Goal: Find specific page/section: Find specific page/section

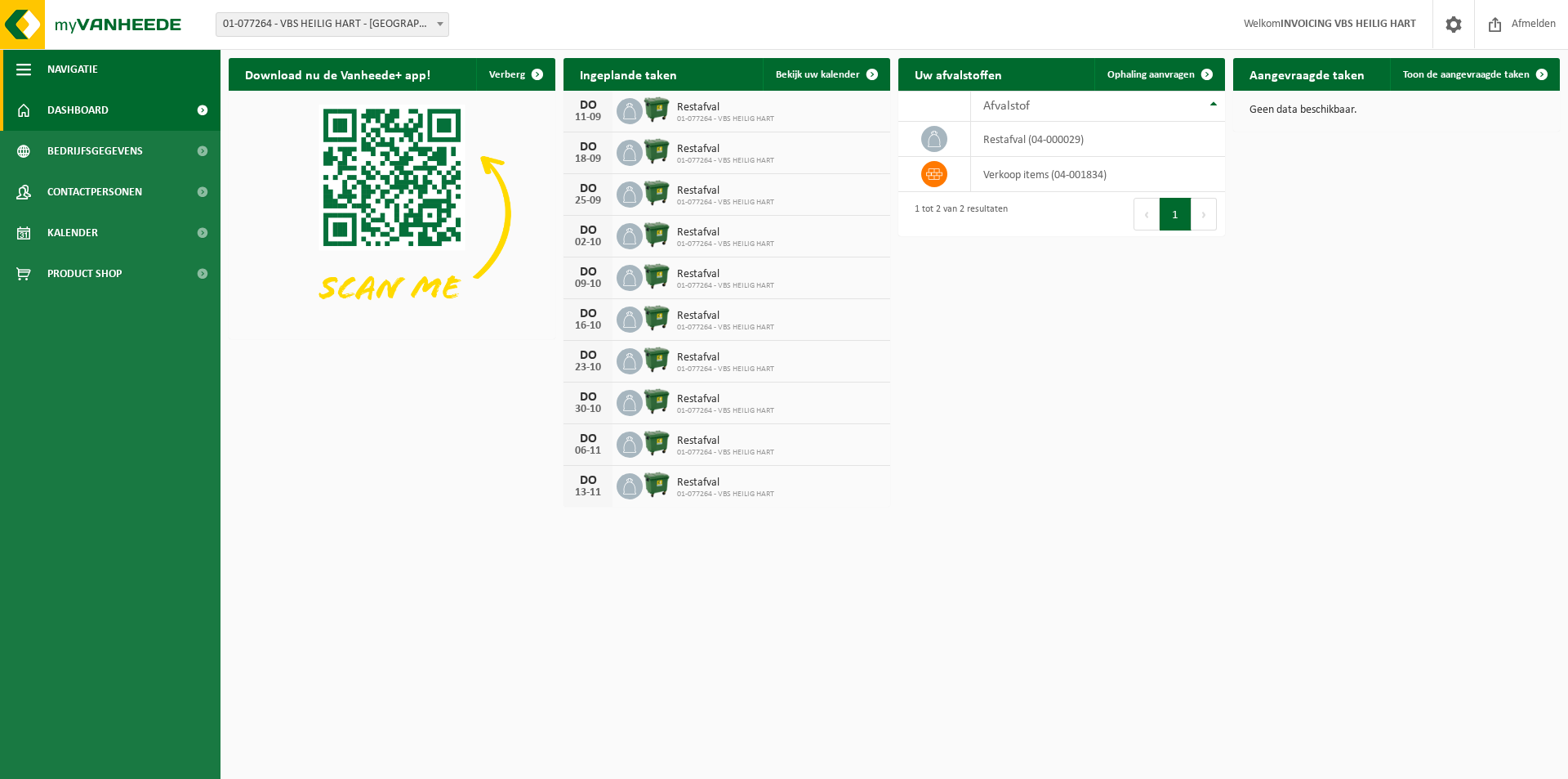
click at [29, 68] on span "button" at bounding box center [23, 69] width 15 height 41
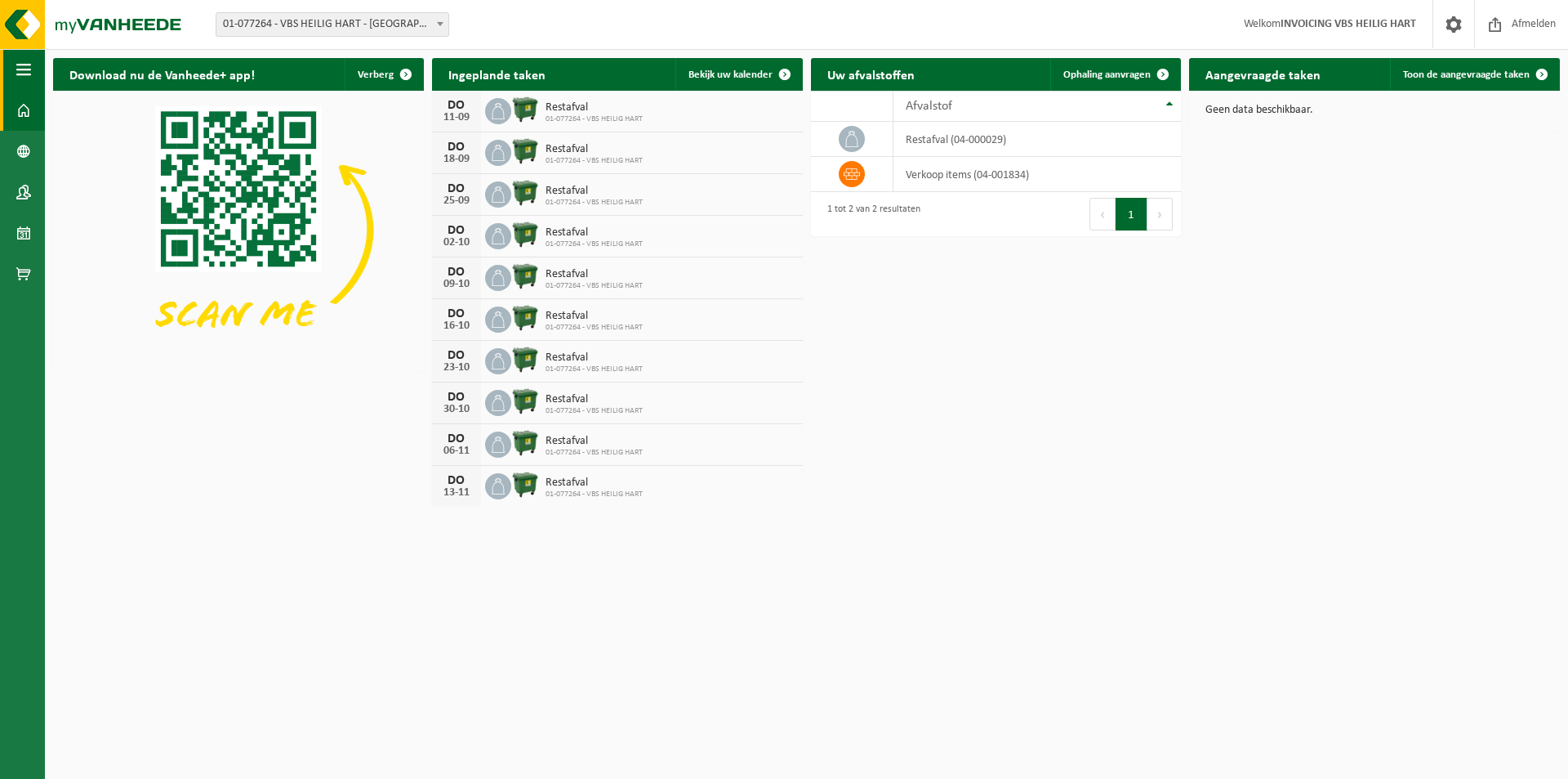
click at [29, 68] on span "button" at bounding box center [23, 69] width 15 height 41
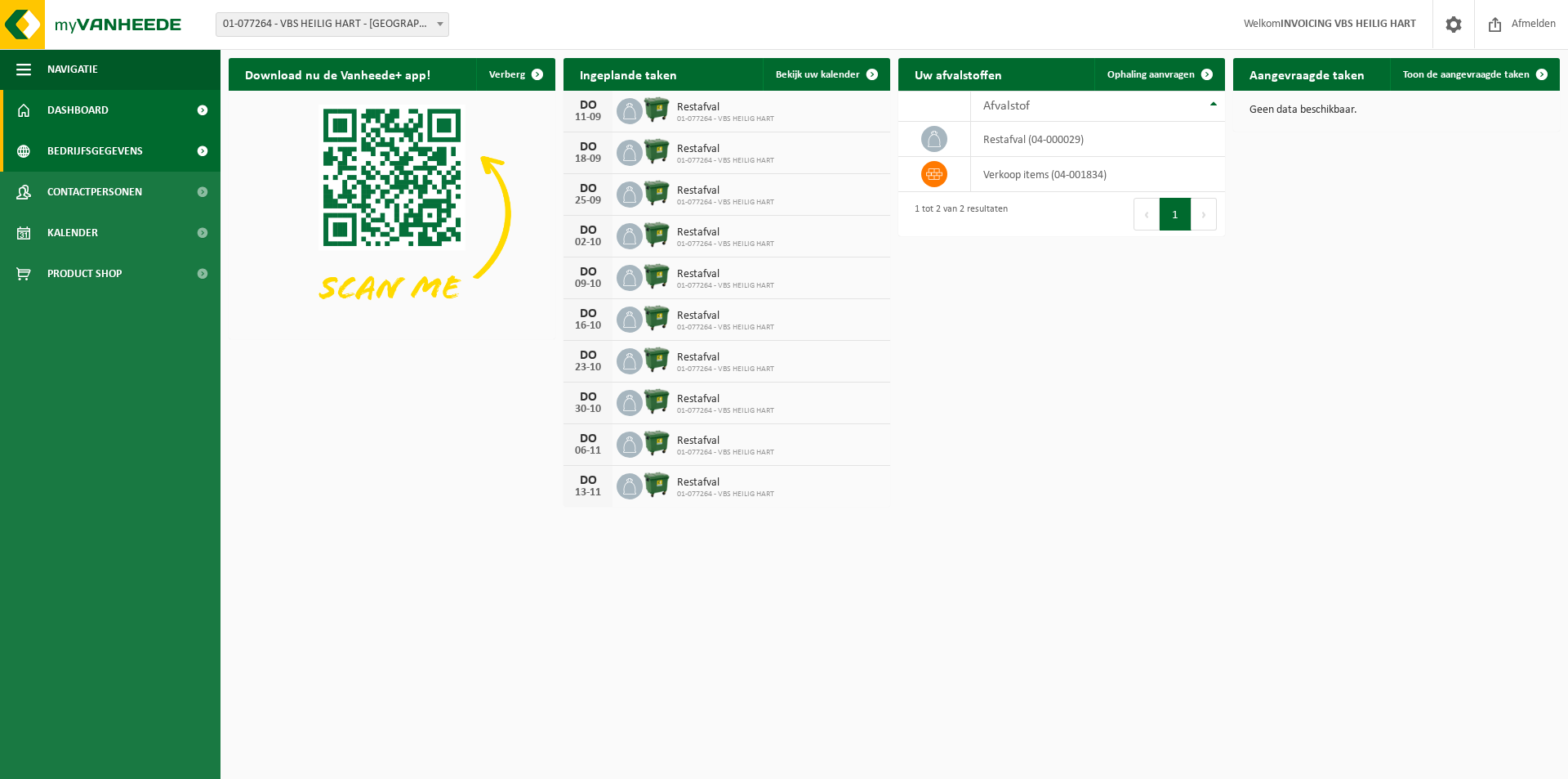
click at [55, 150] on span "Bedrijfsgegevens" at bounding box center [96, 150] width 96 height 41
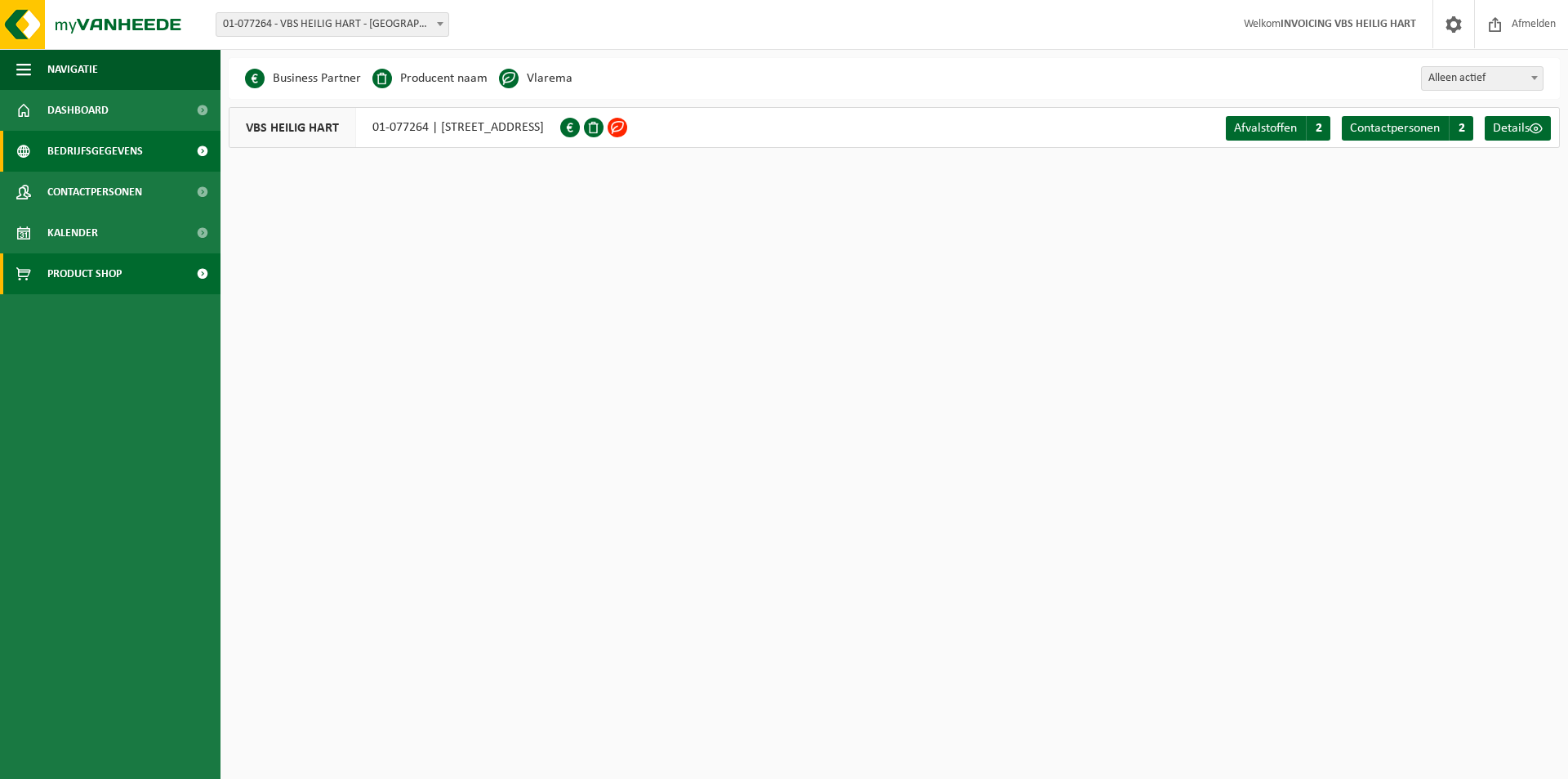
click at [85, 272] on span "Product Shop" at bounding box center [85, 273] width 75 height 41
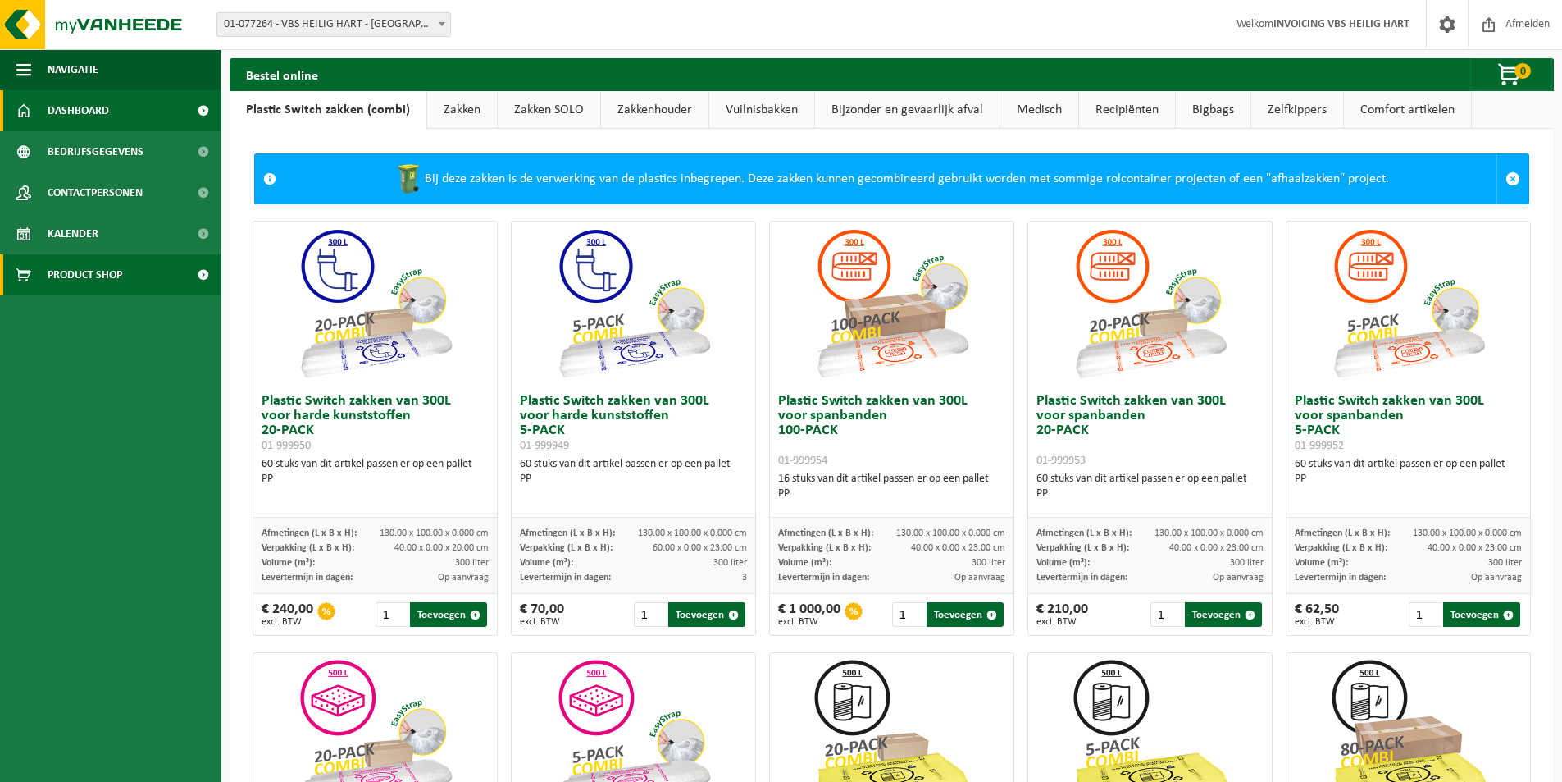
click at [61, 107] on span "Dashboard" at bounding box center [79, 110] width 62 height 41
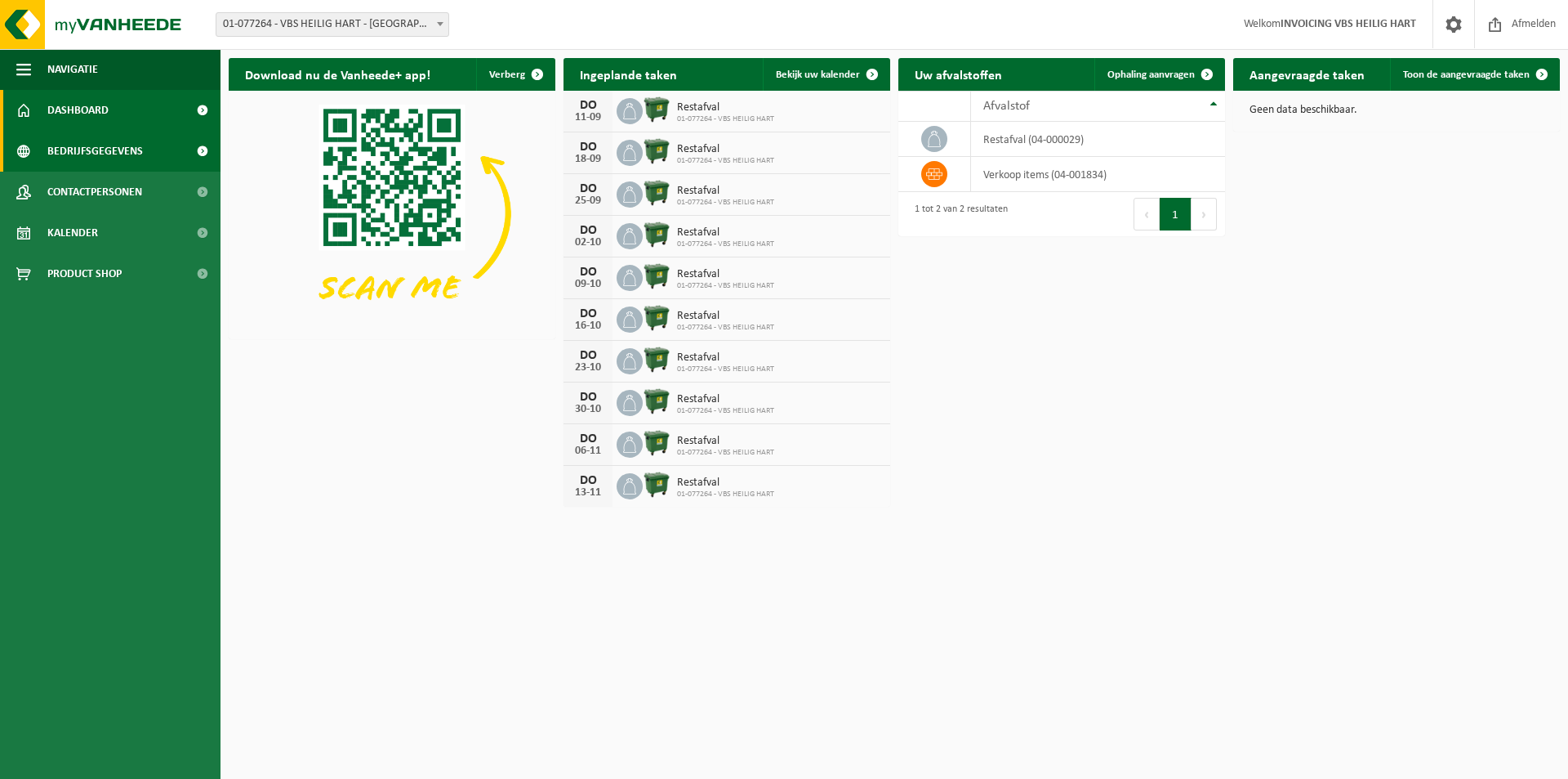
click at [86, 152] on span "Bedrijfsgegevens" at bounding box center [96, 150] width 96 height 41
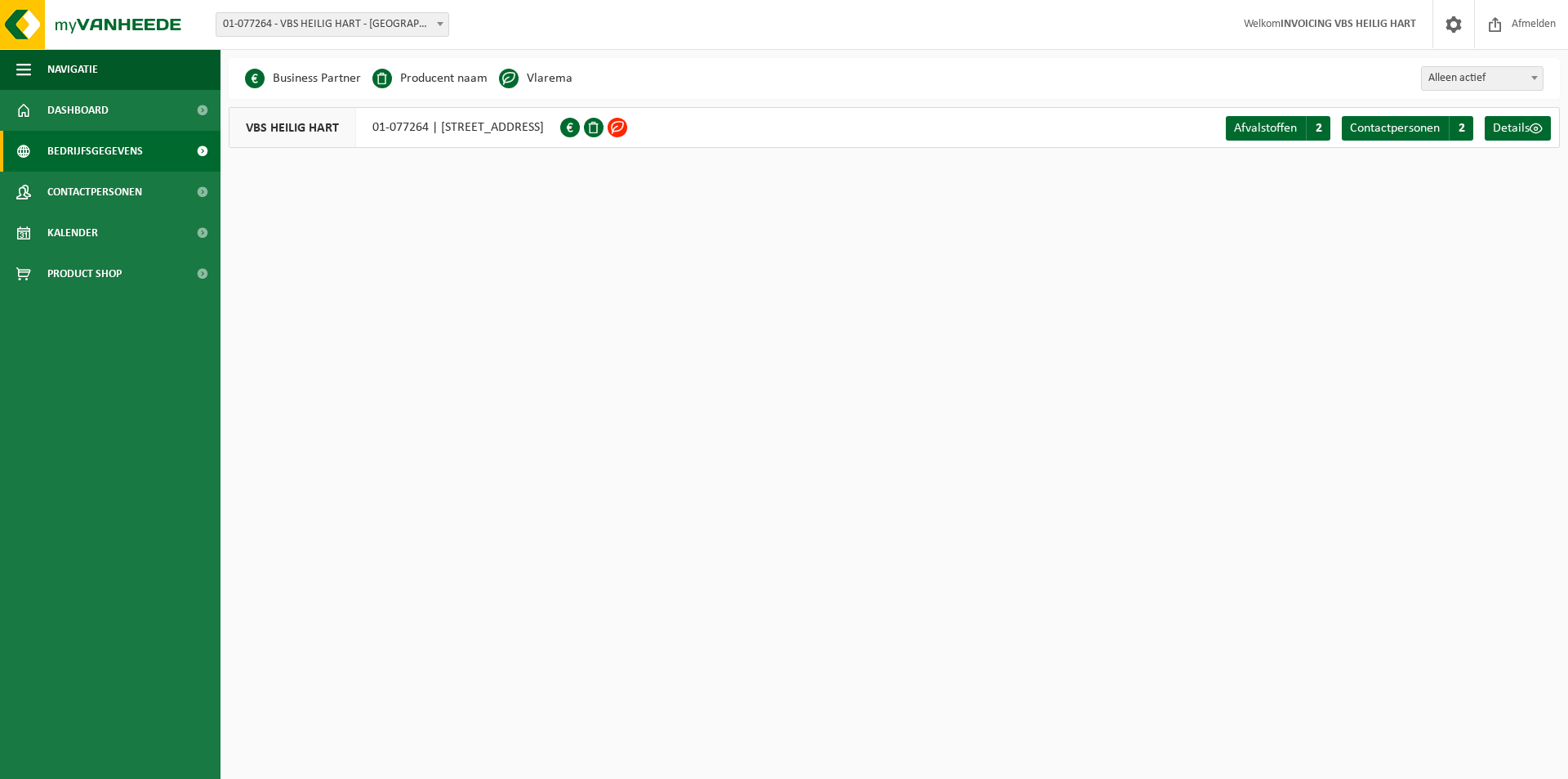
click at [551, 80] on li "Vlarema" at bounding box center [536, 78] width 74 height 25
click at [627, 130] on span at bounding box center [617, 128] width 20 height 20
click at [1270, 130] on span "Afvalstoffen" at bounding box center [1264, 128] width 63 height 13
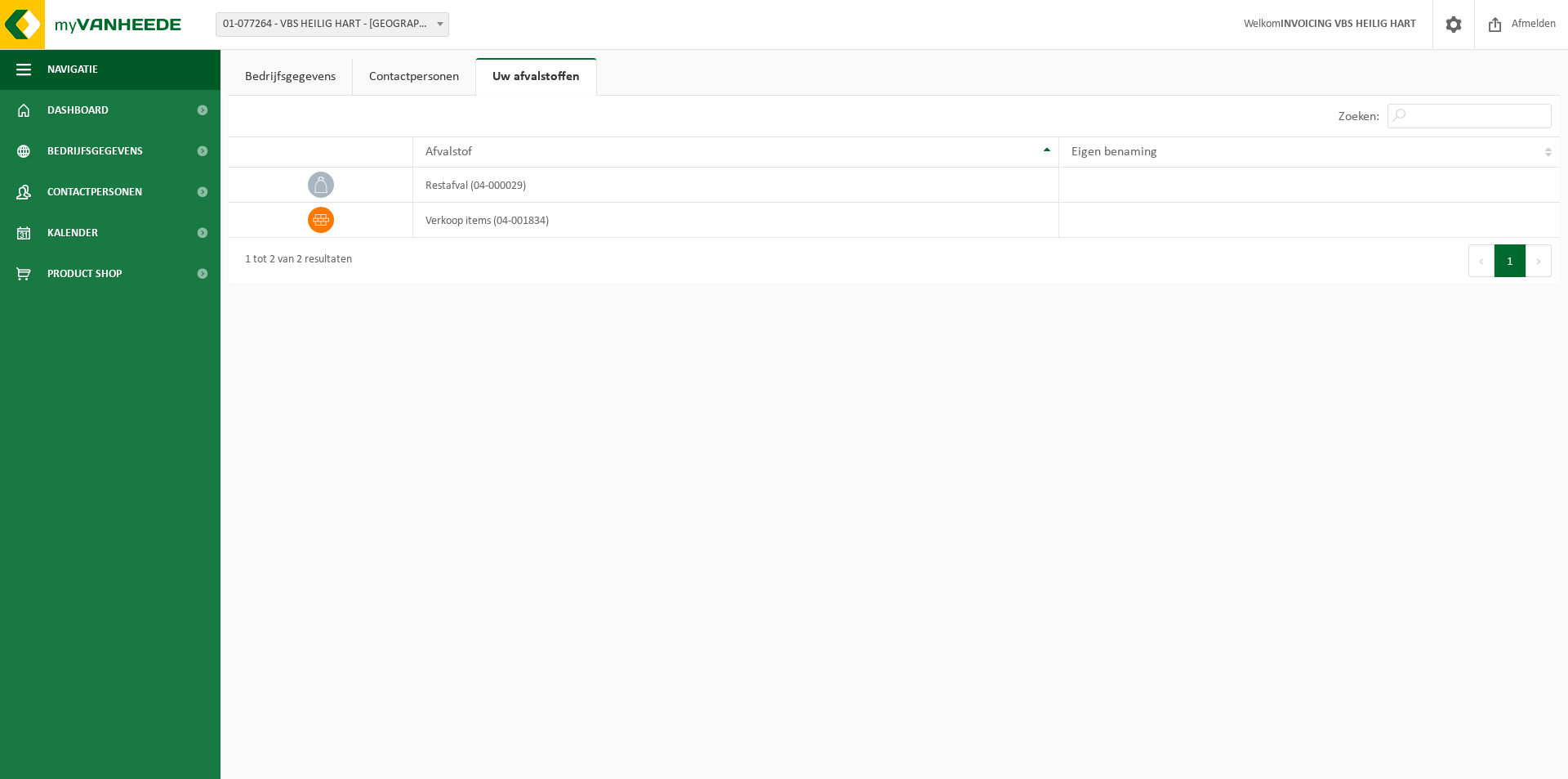
click at [280, 75] on link "Bedrijfsgegevens" at bounding box center [291, 77] width 123 height 38
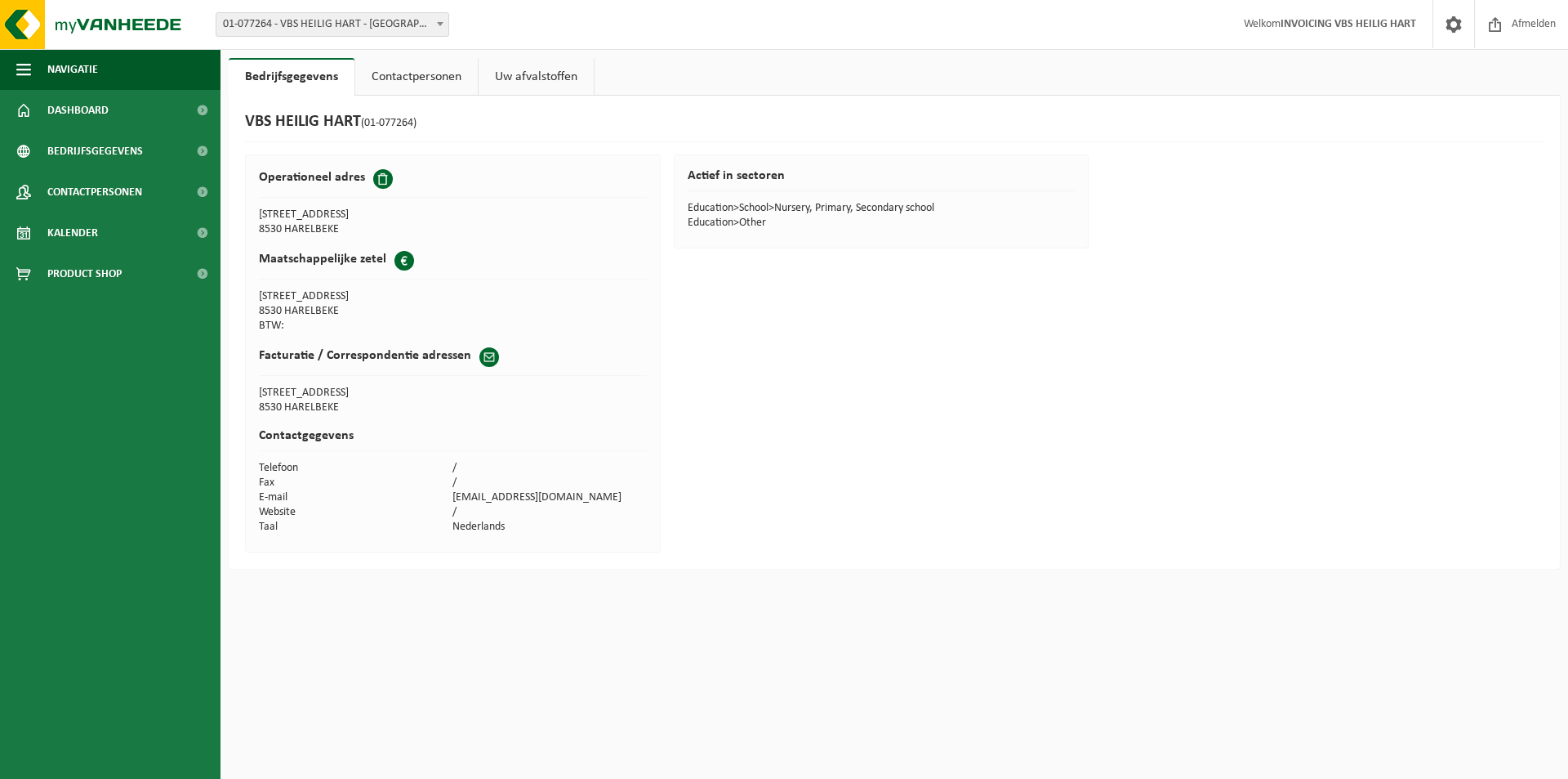
click at [506, 71] on link "Uw afvalstoffen" at bounding box center [537, 77] width 115 height 38
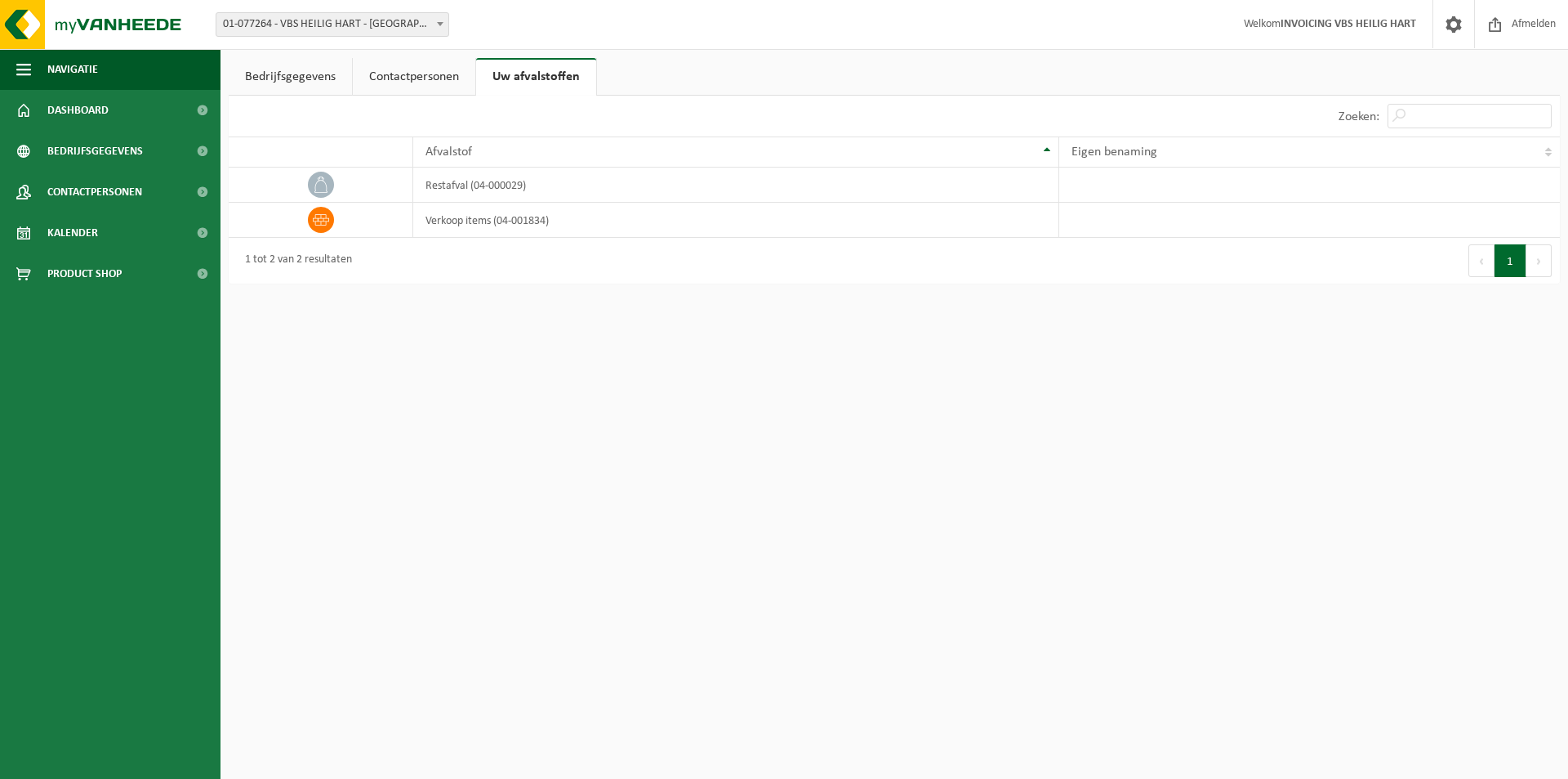
click at [388, 80] on link "Contactpersonen" at bounding box center [413, 77] width 122 height 38
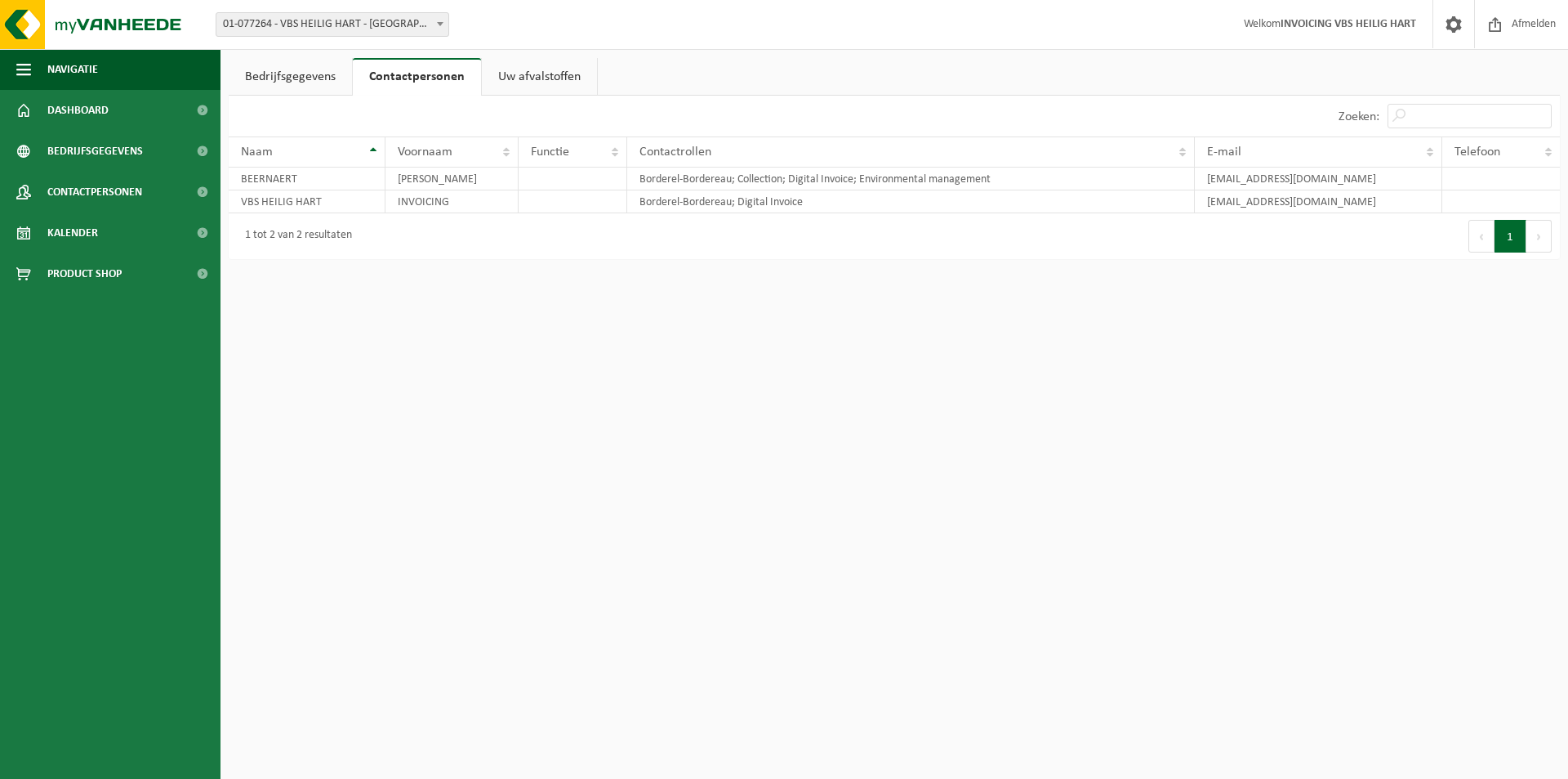
click at [277, 85] on link "Bedrijfsgegevens" at bounding box center [291, 77] width 123 height 38
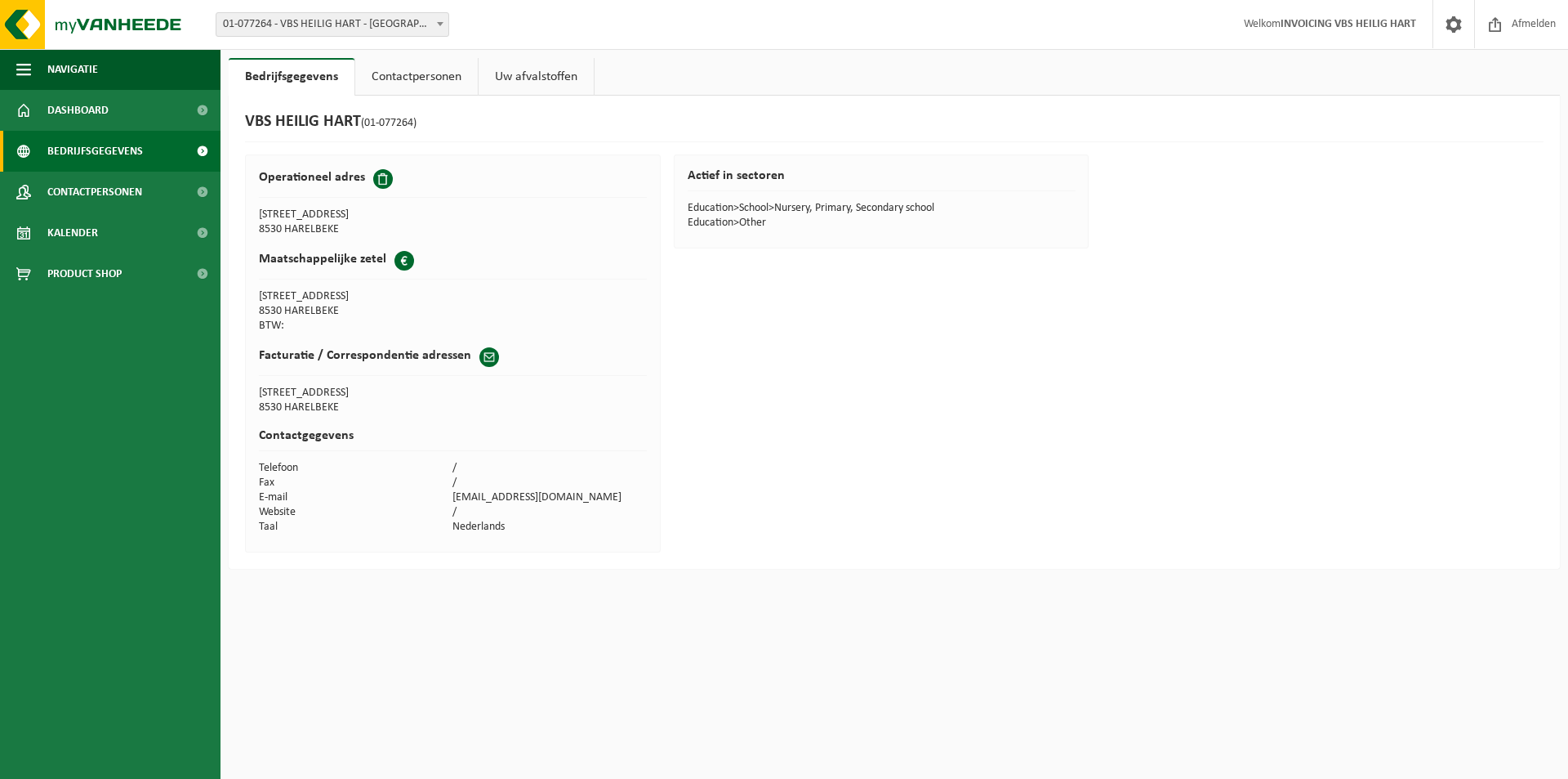
click at [91, 154] on span "Bedrijfsgegevens" at bounding box center [96, 150] width 96 height 41
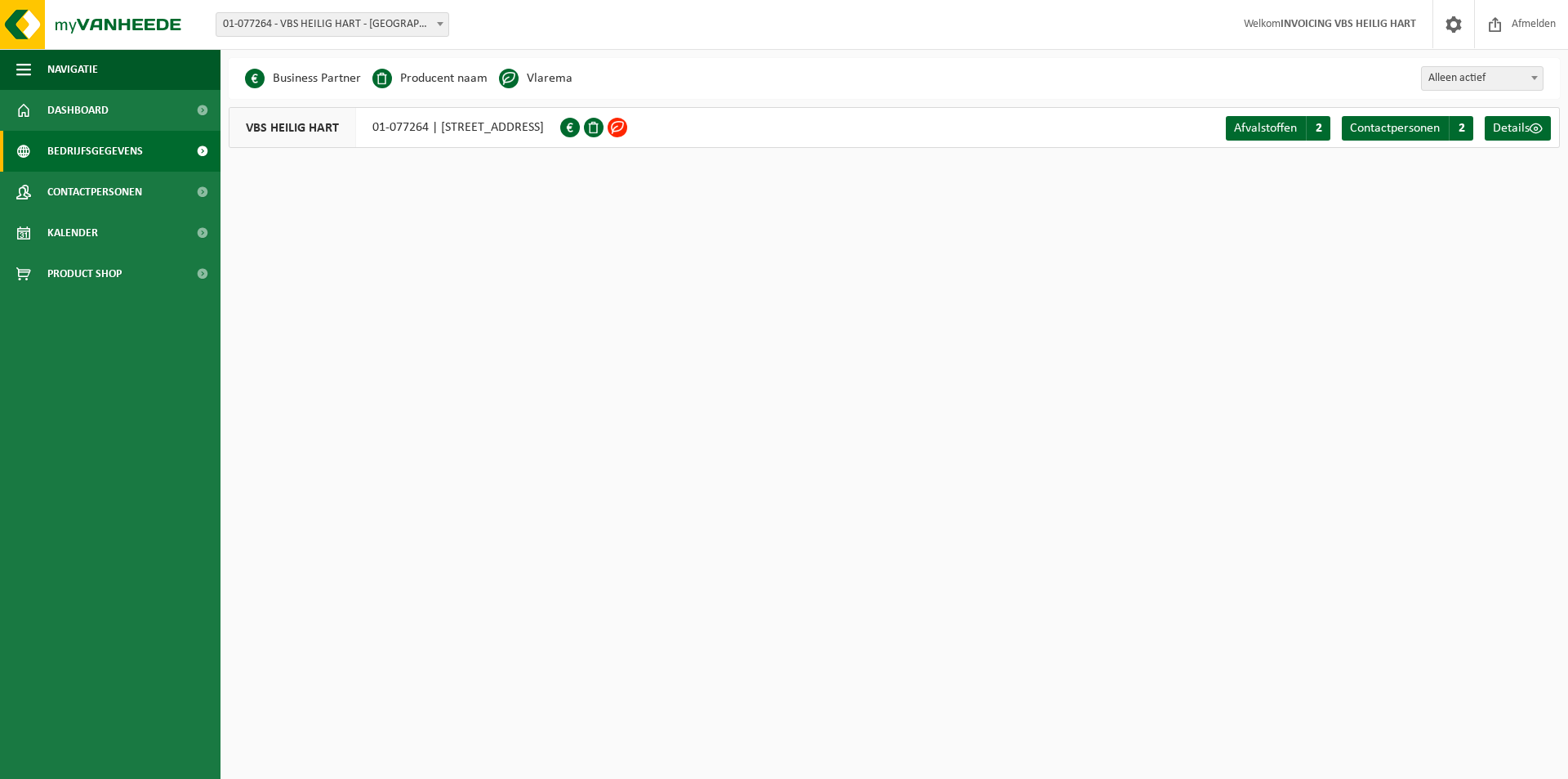
click at [202, 149] on span at bounding box center [202, 150] width 37 height 41
click at [627, 125] on span at bounding box center [617, 128] width 20 height 20
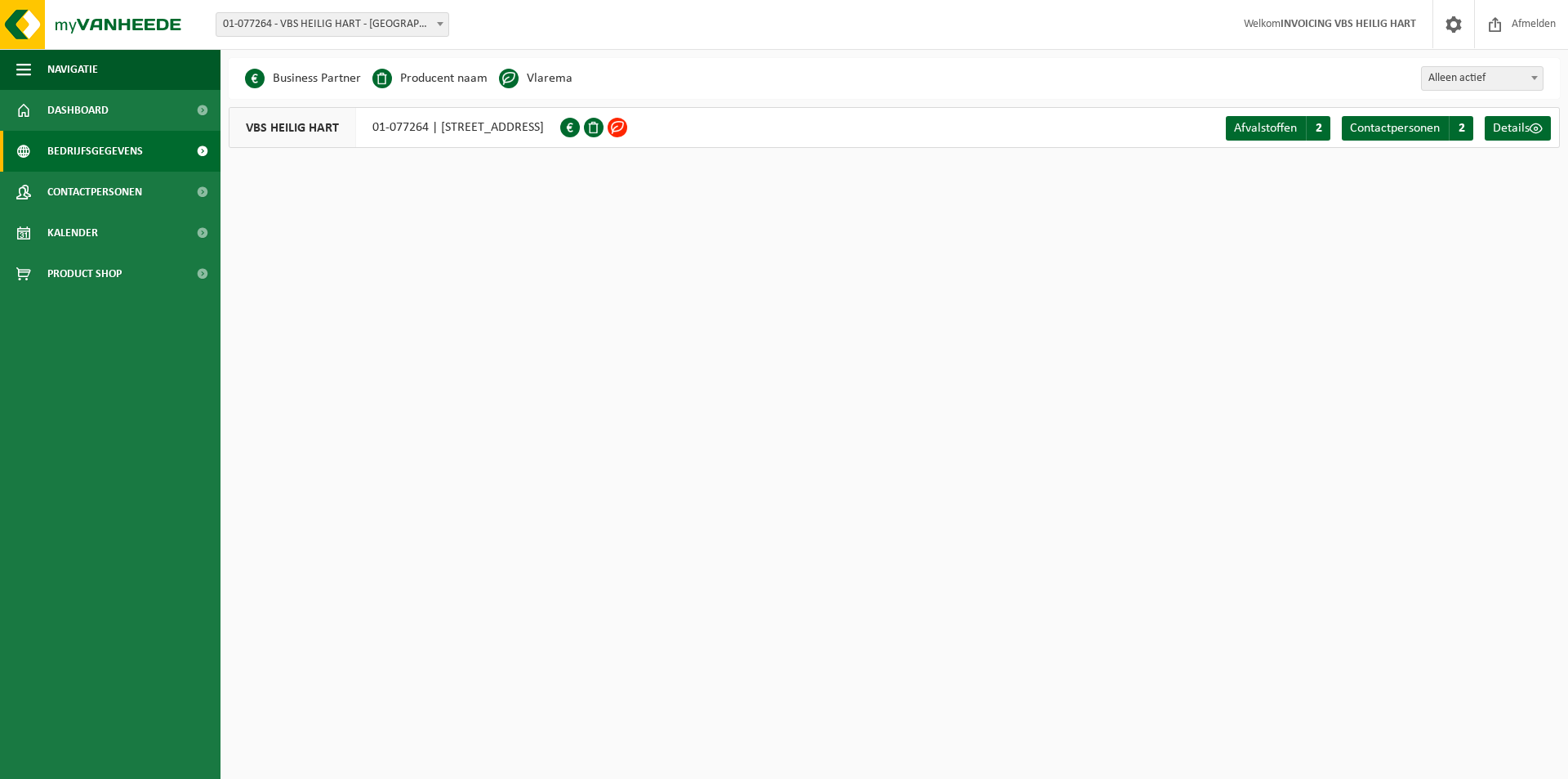
click at [627, 125] on span at bounding box center [617, 128] width 20 height 20
click at [1513, 125] on span "Details" at bounding box center [1510, 128] width 37 height 13
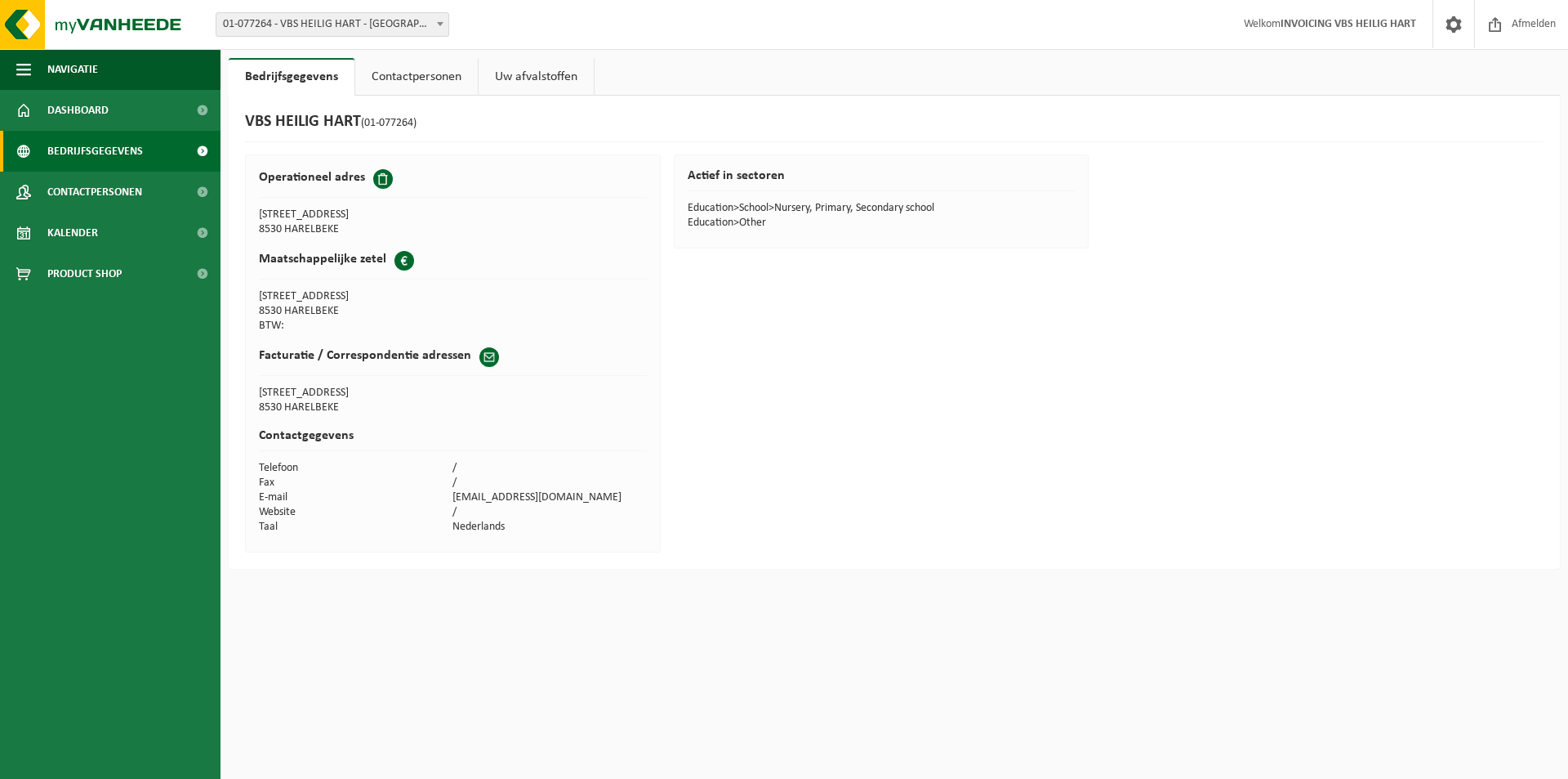
click at [201, 149] on span at bounding box center [202, 150] width 37 height 41
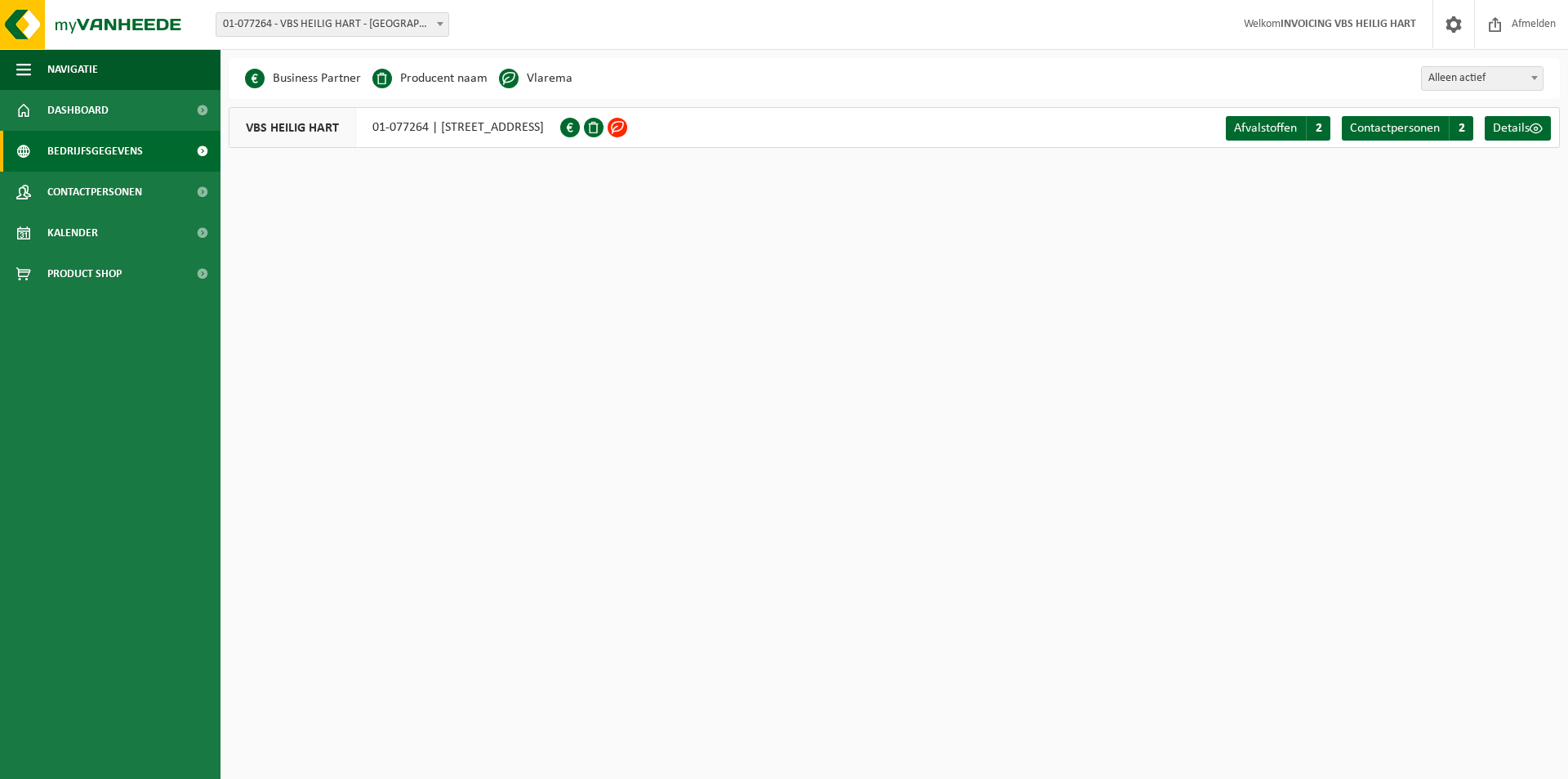
click at [534, 81] on li "Vlarema" at bounding box center [536, 78] width 74 height 25
click at [506, 78] on span at bounding box center [509, 79] width 20 height 20
